Goal: Task Accomplishment & Management: Use online tool/utility

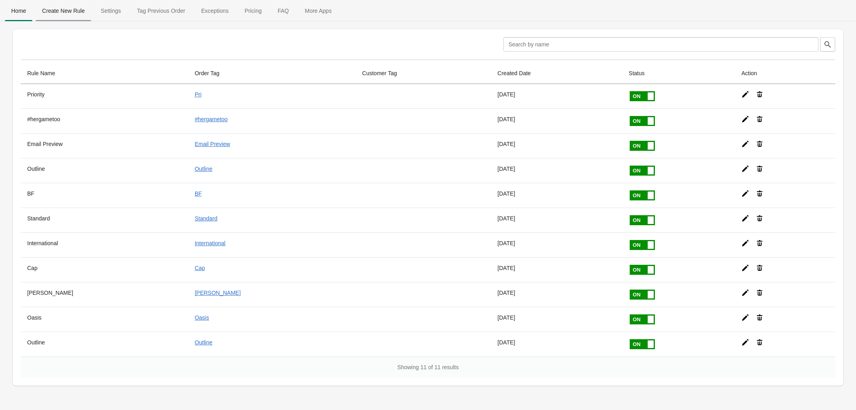
click at [60, 14] on span "Create New Rule" at bounding box center [64, 11] width 56 height 14
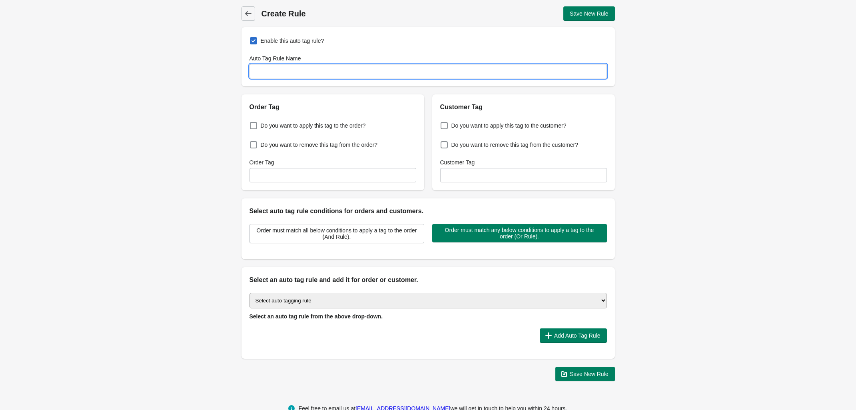
click at [287, 70] on input "Auto Tag Rule Name" at bounding box center [427, 71] width 357 height 14
type input "Digital Preview"
click at [250, 124] on span at bounding box center [253, 125] width 7 height 7
click at [251, 124] on input "Do you want to apply this tag to the order?" at bounding box center [251, 123] width 0 height 0
checkbox input "true"
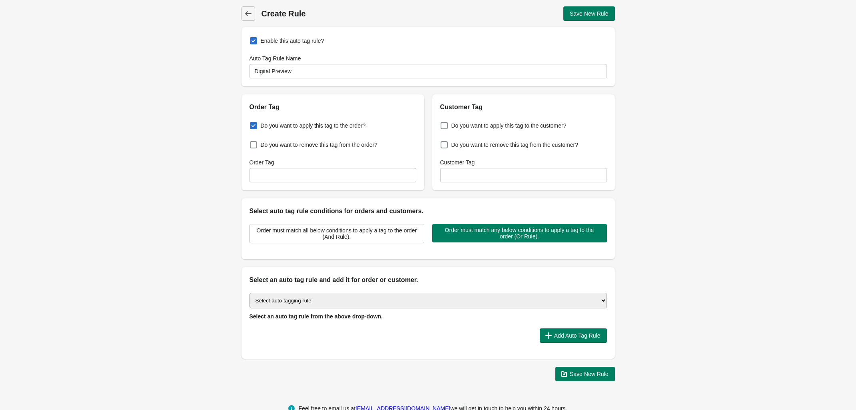
click at [155, 86] on div "Back Create Rule Save New Rule Enable this auto tag rule? Auto Tag Rule Name Di…" at bounding box center [428, 193] width 856 height 387
click at [314, 174] on input "Order Tag" at bounding box center [332, 175] width 167 height 14
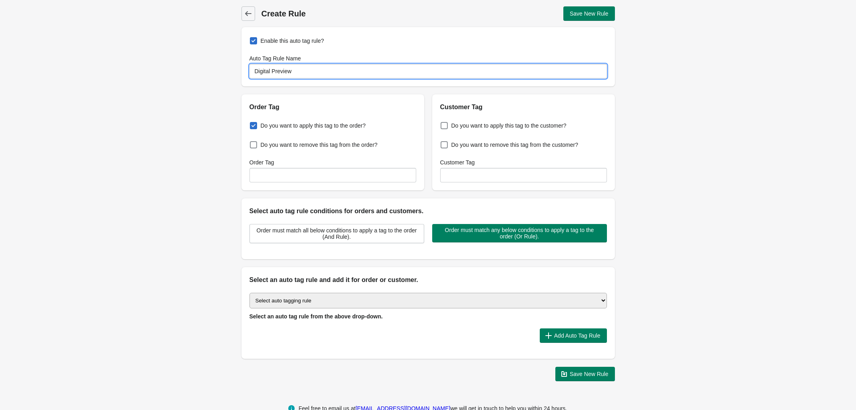
drag, startPoint x: 301, startPoint y: 74, endPoint x: 221, endPoint y: 70, distance: 80.0
click at [221, 70] on div "Back Create Rule Save New Rule Enable this auto tag rule? Auto Tag Rule Name Di…" at bounding box center [428, 193] width 856 height 387
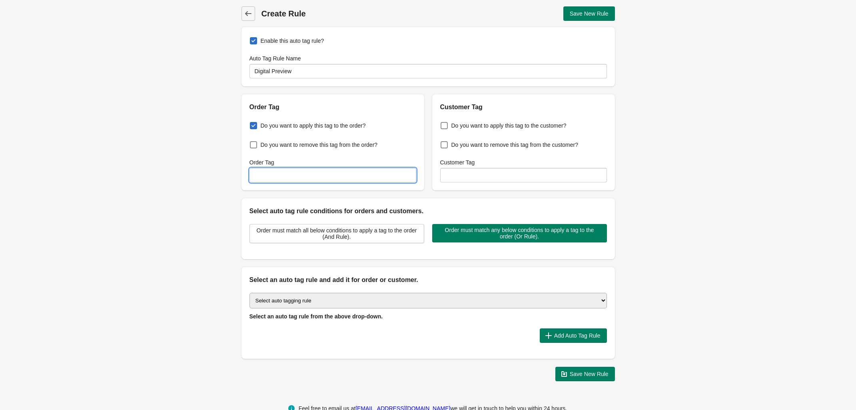
click at [276, 178] on input "Order Tag" at bounding box center [332, 175] width 167 height 14
paste input "Digital Preview"
type input "Digital Preview"
click at [375, 300] on select "Select auto tagging rule Tag by order amount Tag based on the order count (Volu…" at bounding box center [427, 301] width 357 height 16
select select "51"
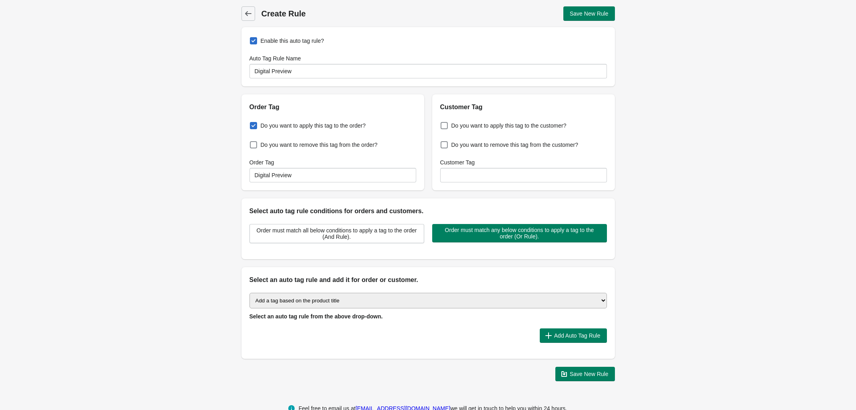
click at [249, 293] on select "Select auto tagging rule Tag by order amount Tag based on the order count (Volu…" at bounding box center [427, 301] width 357 height 16
click at [583, 335] on span "Add Auto Tag Rule" at bounding box center [577, 335] width 46 height 6
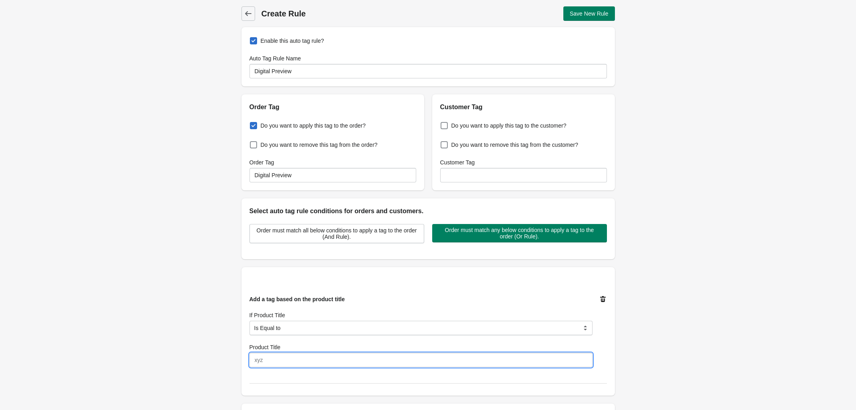
click at [286, 358] on input "Product Title" at bounding box center [420, 360] width 343 height 14
paste input "Preview Before You Buy"
type input "Preview Before You Buy"
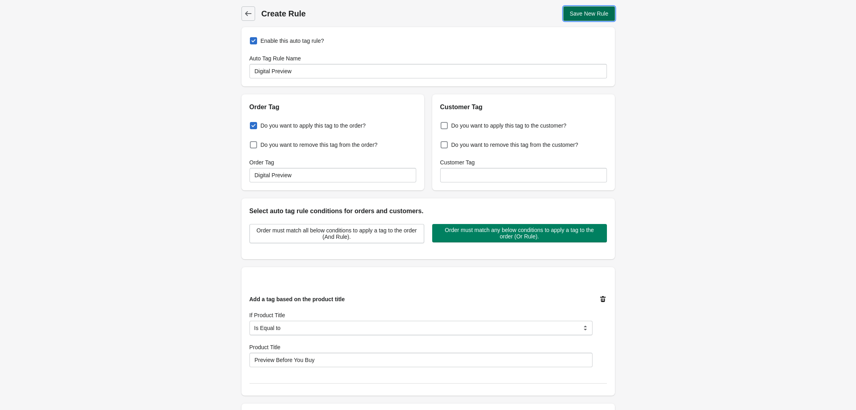
click at [578, 10] on span "Save New Rule" at bounding box center [589, 13] width 39 height 6
